Goal: Transaction & Acquisition: Purchase product/service

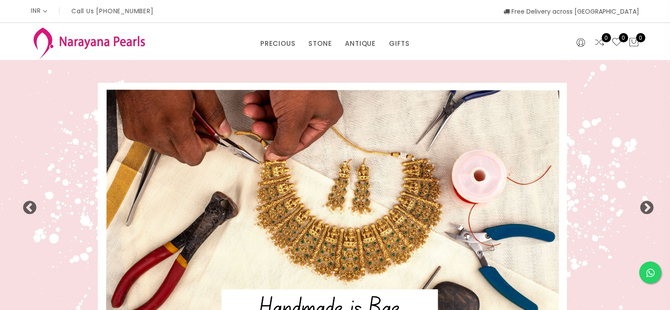
select select "INR"
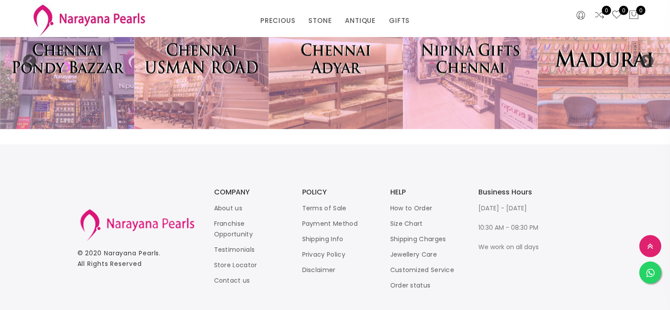
scroll to position [2015, 0]
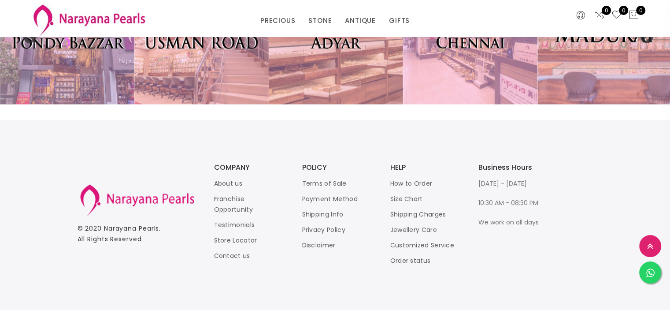
drag, startPoint x: 672, startPoint y: 37, endPoint x: 434, endPoint y: 135, distance: 257.5
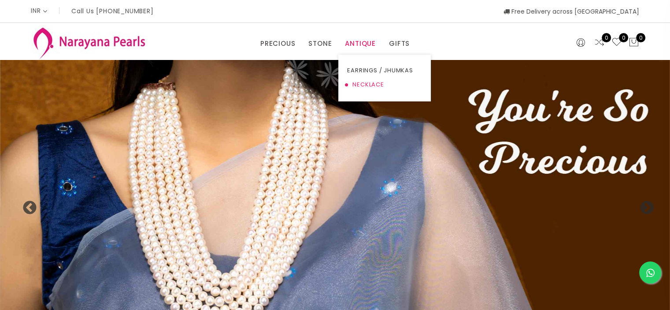
click at [373, 92] on link "NECKLACE" at bounding box center [384, 85] width 75 height 14
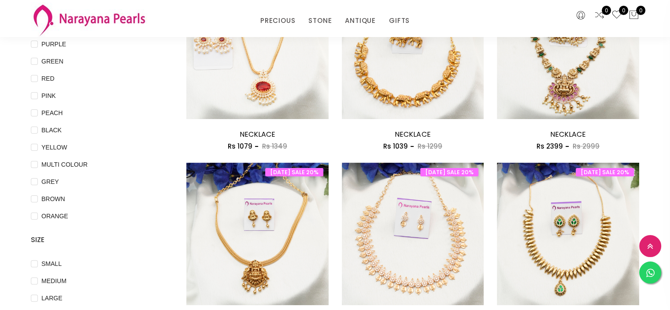
scroll to position [174, 0]
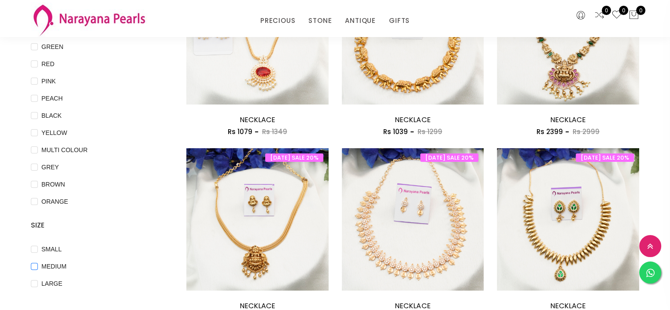
click at [66, 271] on span "MEDIUM" at bounding box center [54, 266] width 32 height 10
click at [38, 281] on input "MEDIUM" at bounding box center [34, 272] width 7 height 20
checkbox input "true"
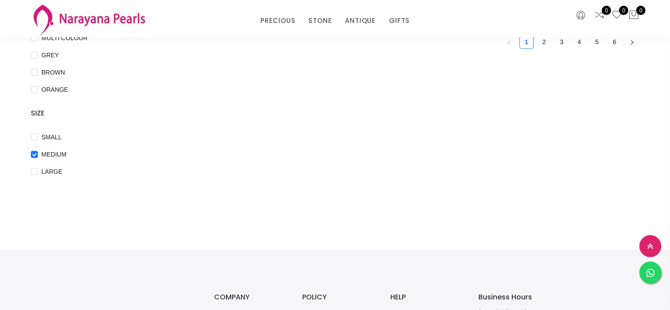
scroll to position [292, 0]
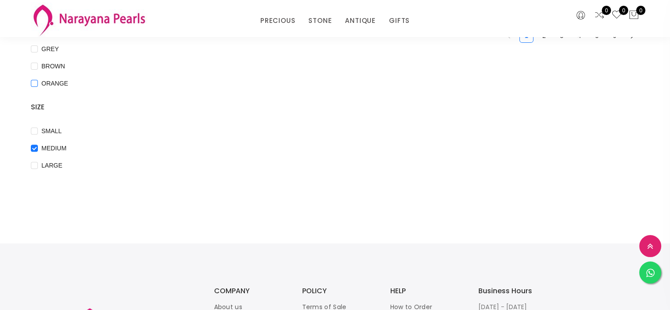
click at [49, 88] on span "ORANGE" at bounding box center [55, 83] width 34 height 10
click at [38, 96] on input "ORANGE" at bounding box center [34, 90] width 7 height 20
checkbox input "true"
click at [44, 170] on span "LARGE" at bounding box center [52, 165] width 28 height 10
click at [37, 177] on input "LARGE" at bounding box center [34, 172] width 7 height 20
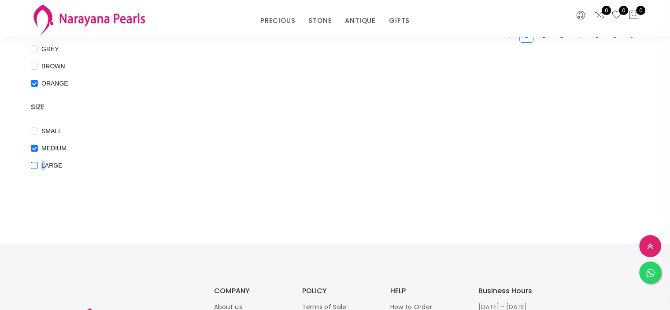
checkbox input "true"
click at [35, 157] on input "MEDIUM" at bounding box center [34, 154] width 7 height 20
checkbox input "false"
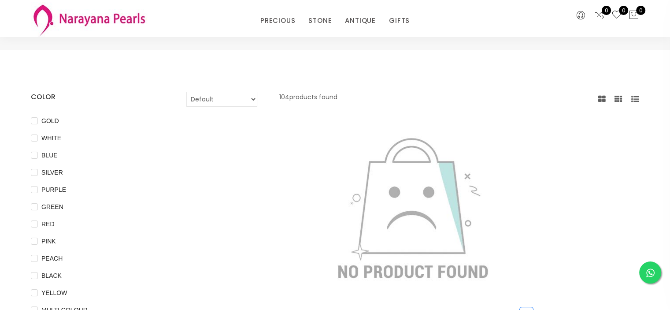
scroll to position [0, 0]
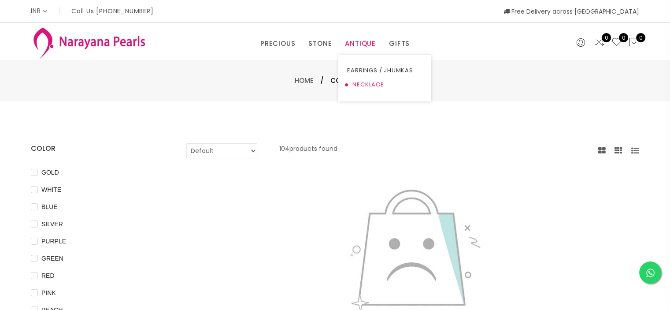
click at [369, 92] on link "NECKLACE" at bounding box center [384, 85] width 75 height 14
click at [311, 151] on p "104 products found" at bounding box center [308, 150] width 58 height 15
click at [257, 151] on select "Default Price - High to Low Price - Low to High" at bounding box center [221, 150] width 71 height 15
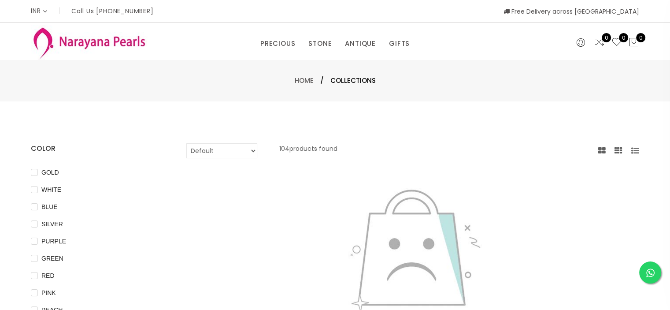
select select "priceLowToHigh"
click at [186, 143] on select "Default Price - High to Low Price - Low to High" at bounding box center [221, 150] width 71 height 15
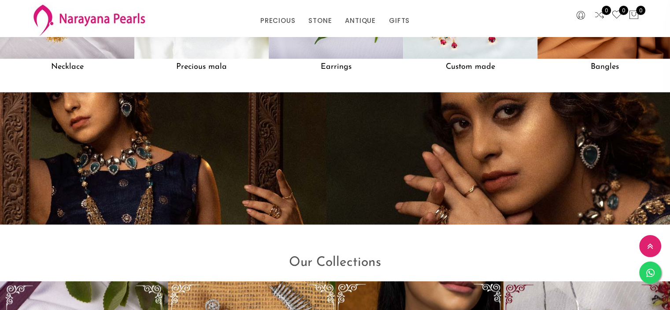
scroll to position [957, 0]
